Goal: Find specific page/section: Find specific page/section

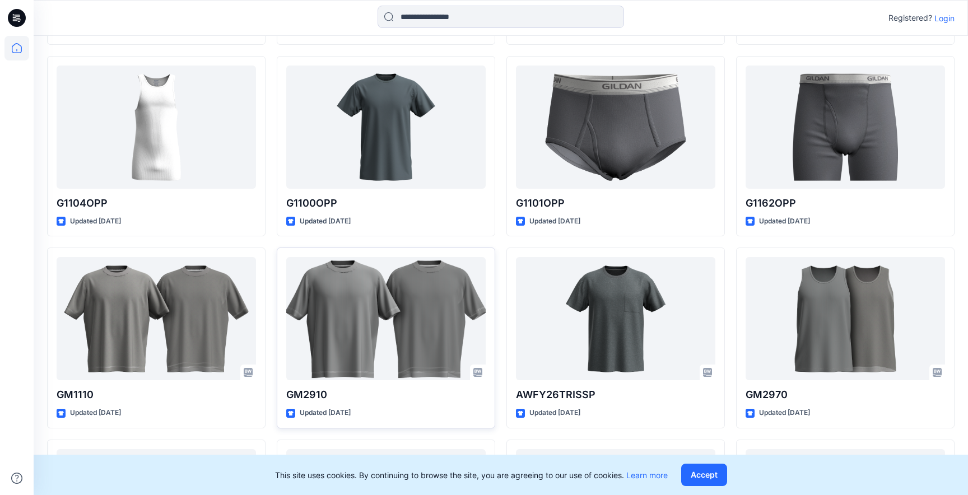
scroll to position [1597, 0]
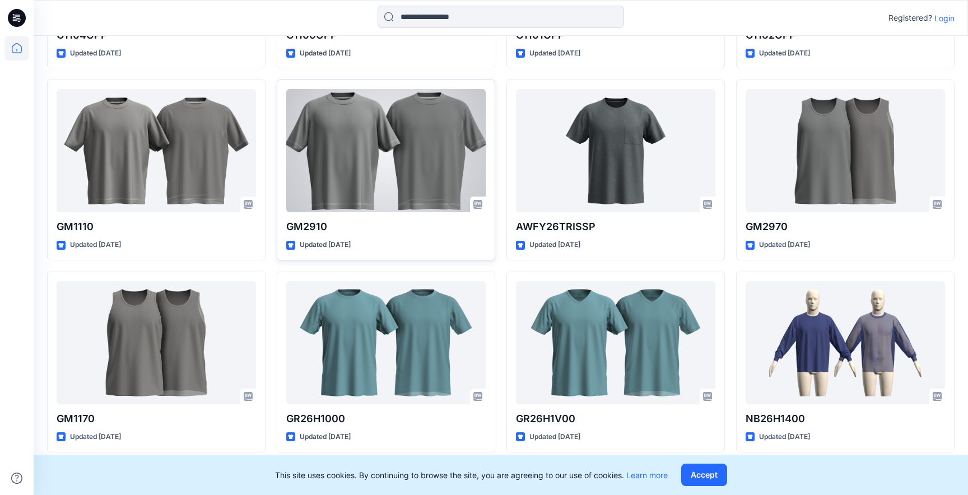
click at [410, 184] on div at bounding box center [385, 150] width 199 height 123
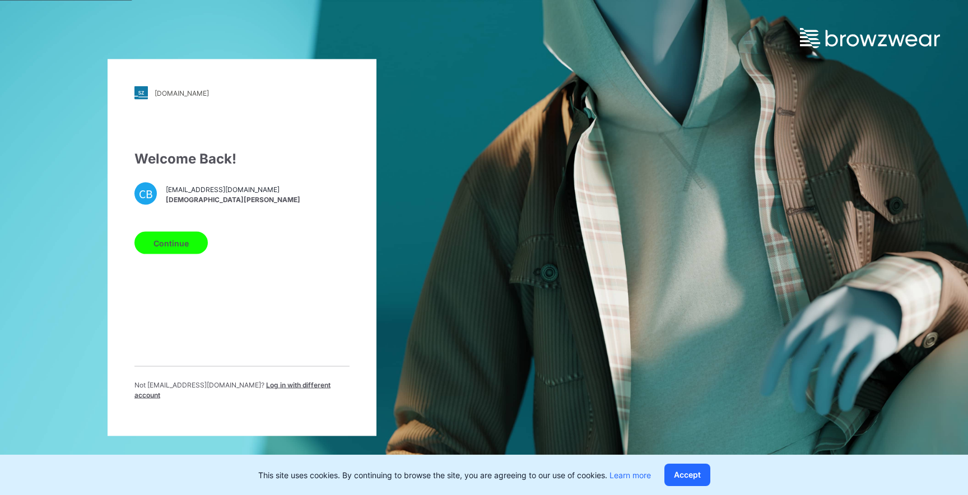
click at [157, 243] on button "Continue" at bounding box center [170, 243] width 73 height 22
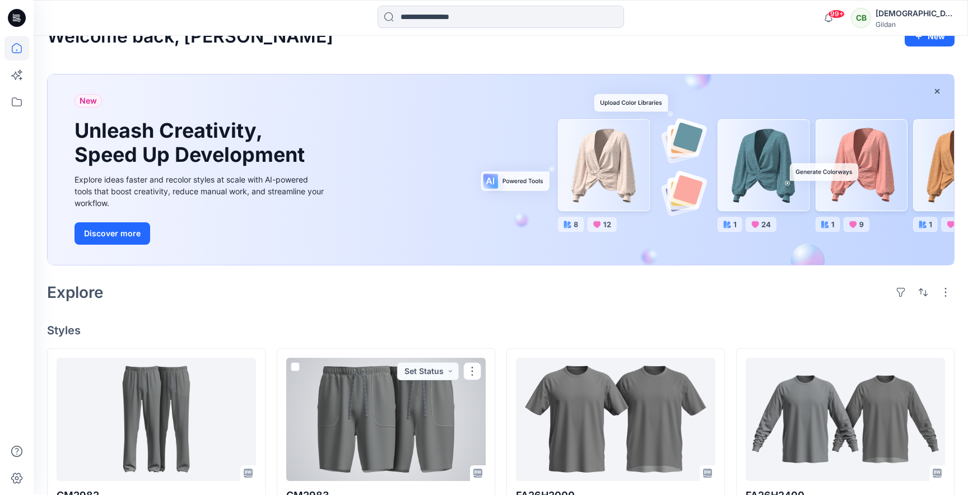
scroll to position [10, 0]
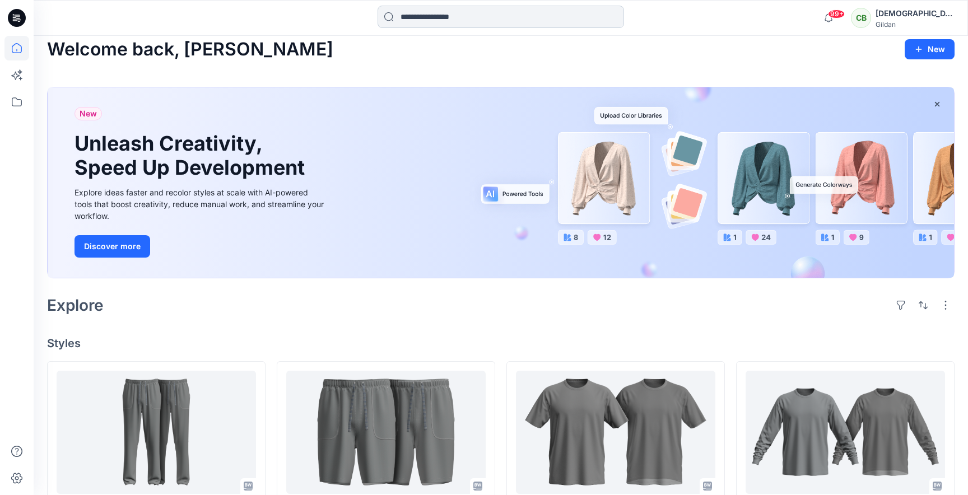
click at [433, 20] on input at bounding box center [501, 17] width 247 height 22
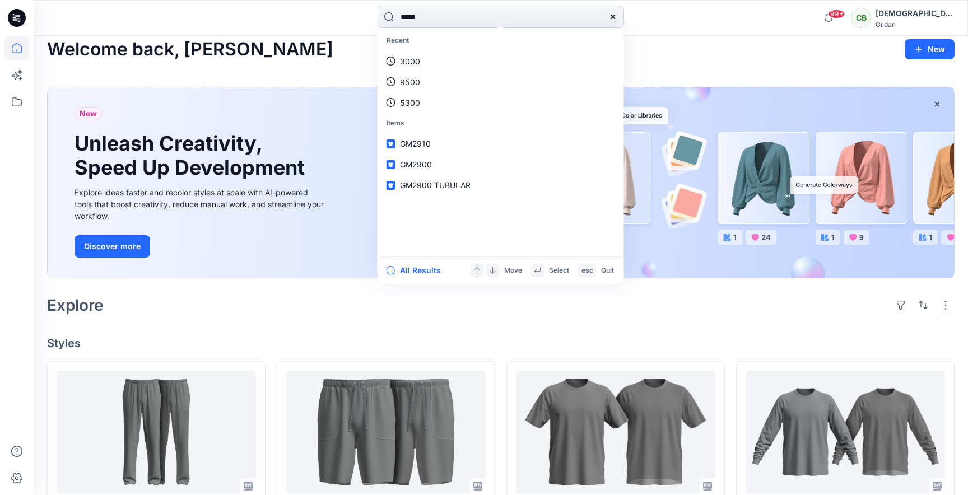
type input "******"
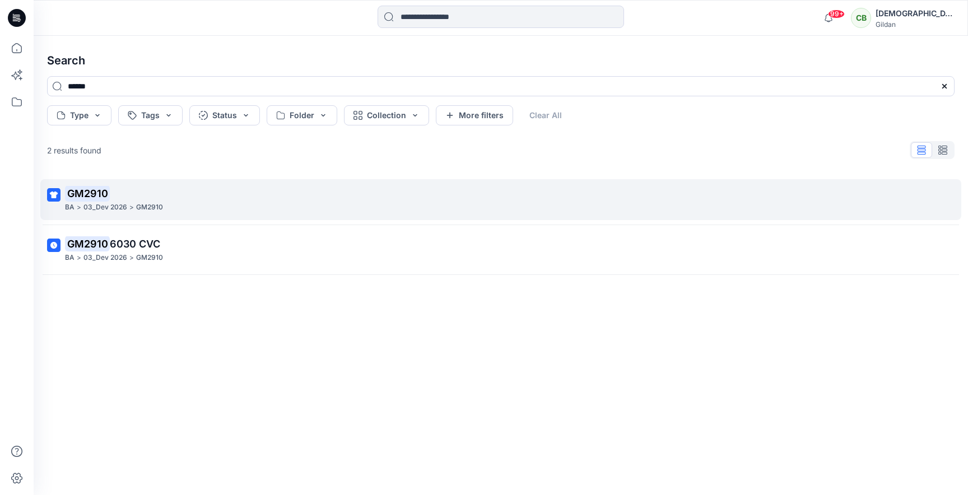
click at [278, 200] on p "GM2910" at bounding box center [499, 194] width 869 height 16
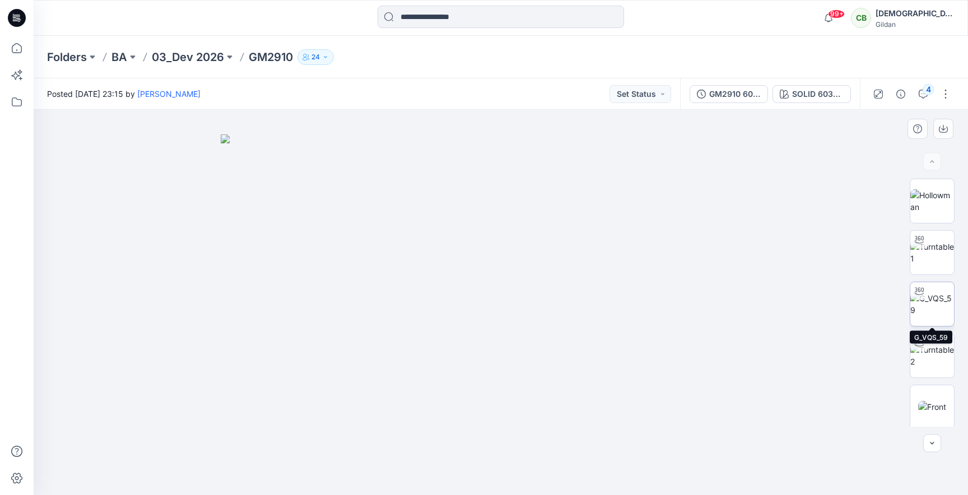
click at [941, 303] on img at bounding box center [932, 304] width 44 height 24
click at [923, 91] on div "4" at bounding box center [928, 89] width 11 height 11
